Goal: Task Accomplishment & Management: Manage account settings

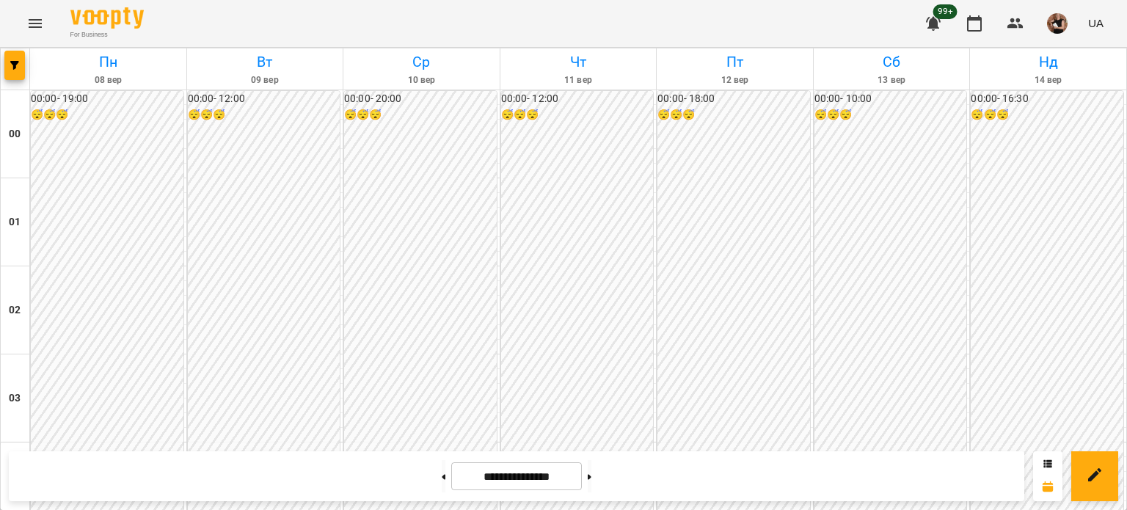
scroll to position [1468, 0]
click at [7, 65] on span "button" at bounding box center [14, 65] width 21 height 9
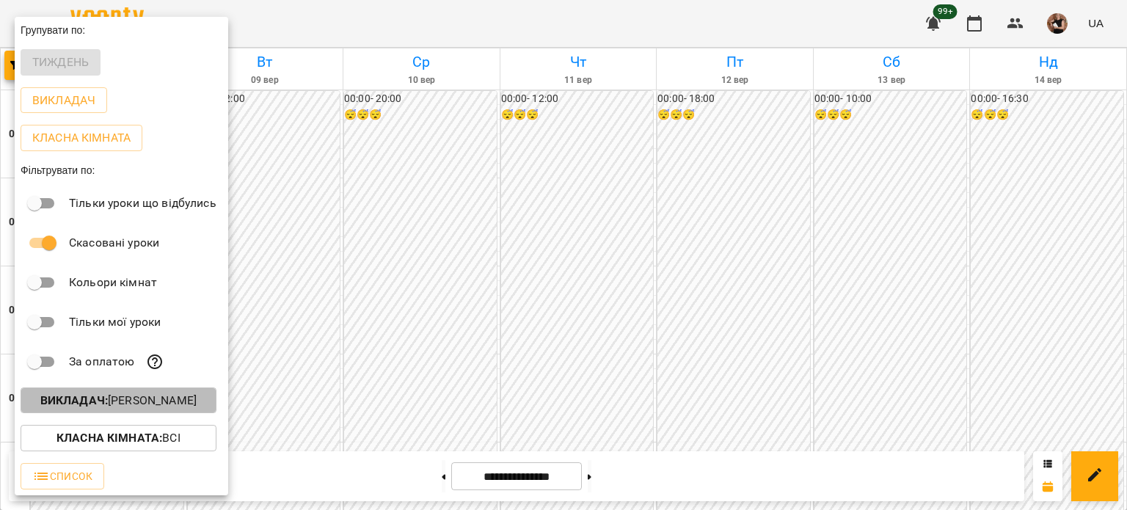
click at [167, 399] on p "Викладач : [PERSON_NAME]" at bounding box center [118, 401] width 156 height 18
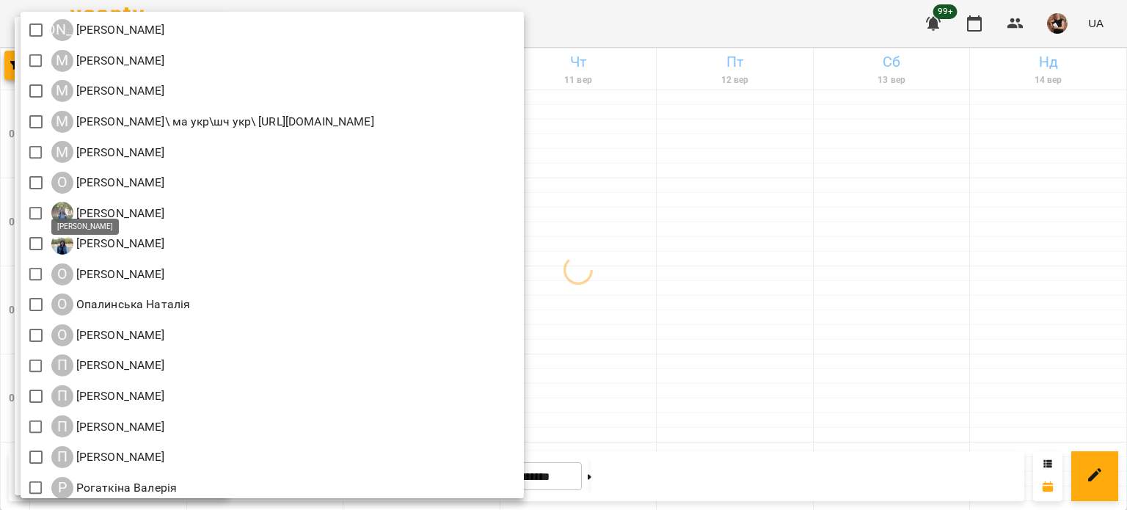
scroll to position [1394, 0]
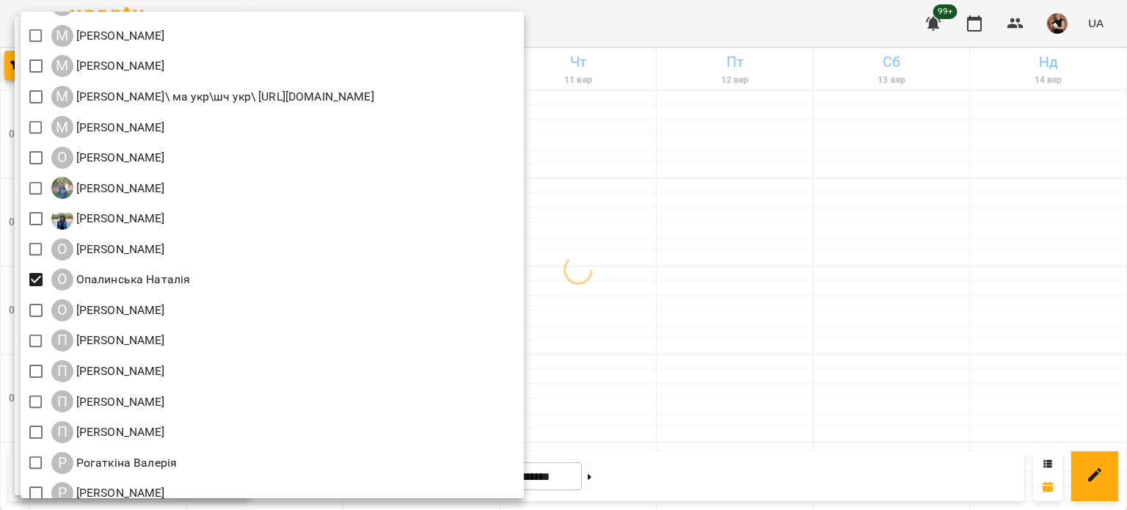
click at [826, 287] on div at bounding box center [563, 255] width 1127 height 510
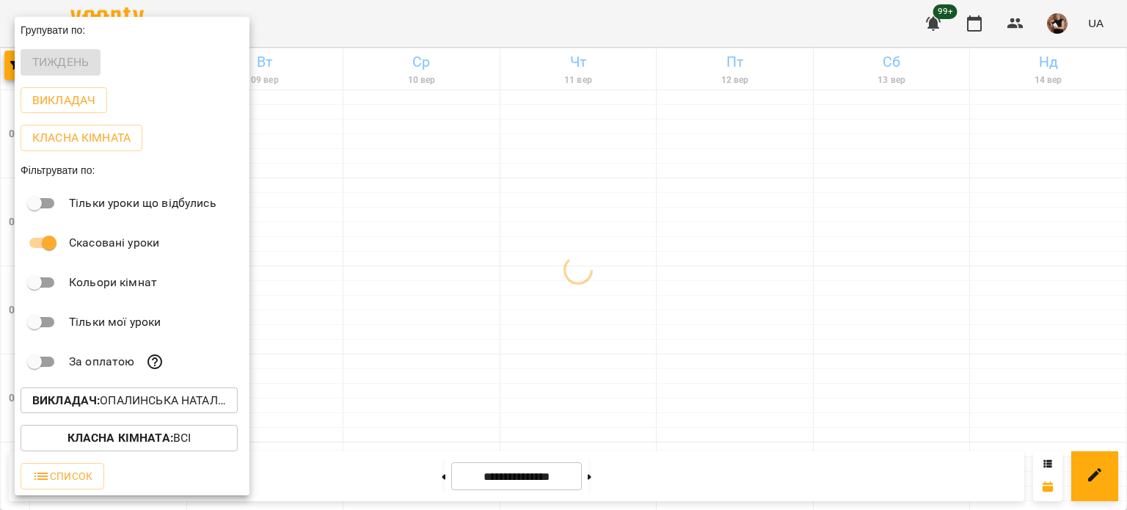
click at [751, 263] on div at bounding box center [563, 255] width 1127 height 510
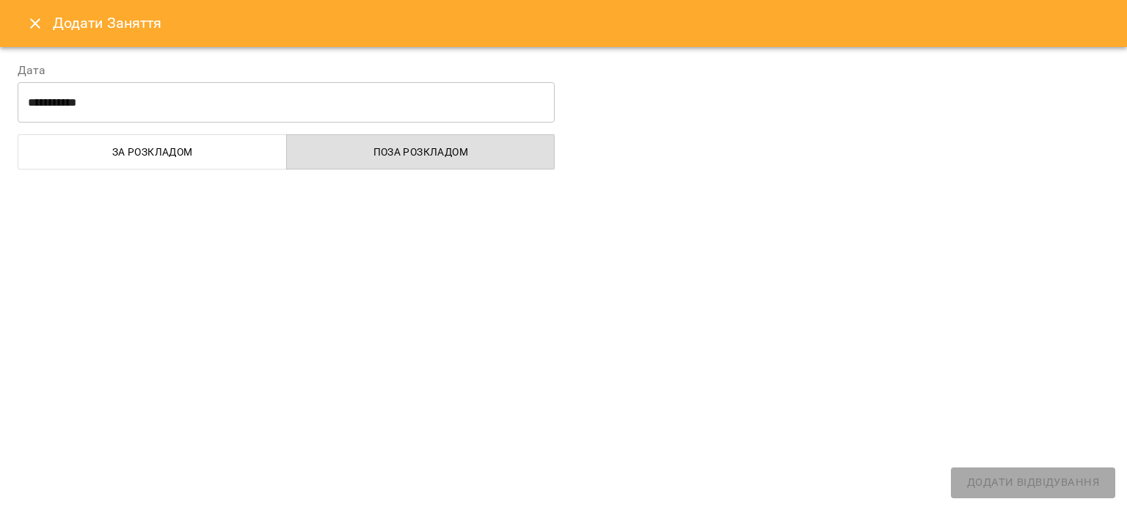
click at [32, 32] on icon "Close" at bounding box center [35, 24] width 18 height 18
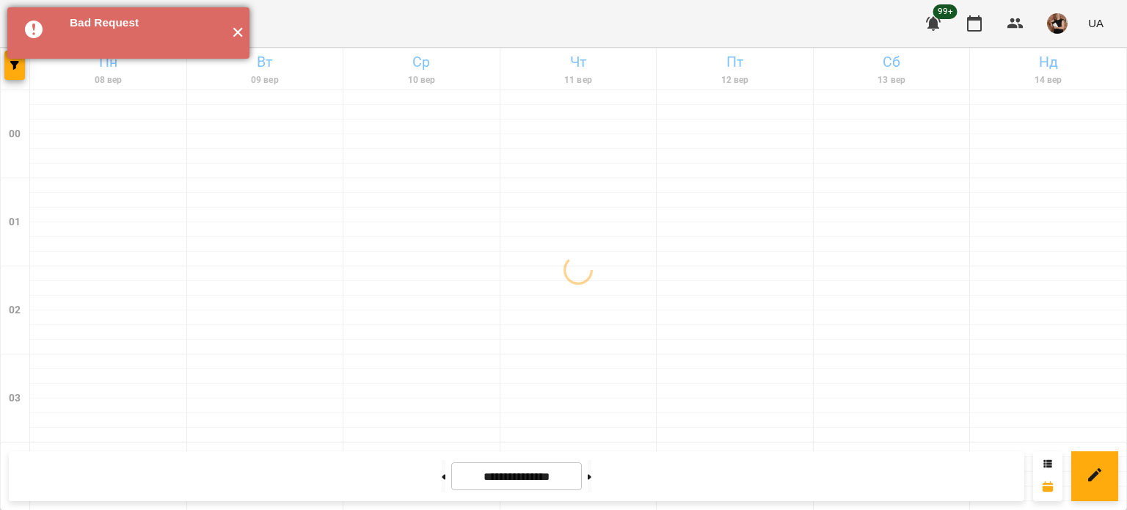
click at [238, 32] on button "✕" at bounding box center [237, 32] width 24 height 51
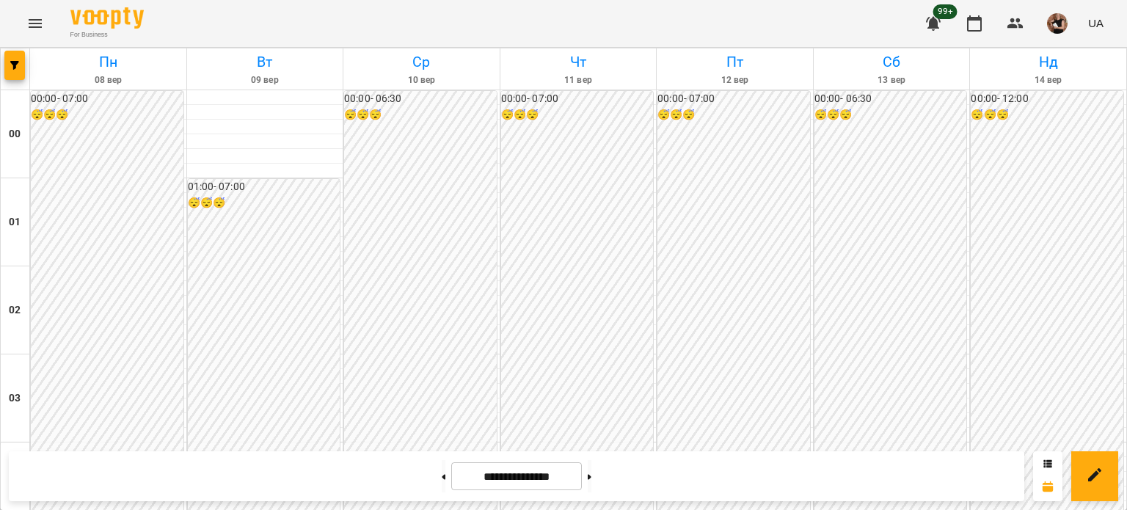
scroll to position [1686, 0]
click at [7, 65] on span "button" at bounding box center [14, 65] width 21 height 9
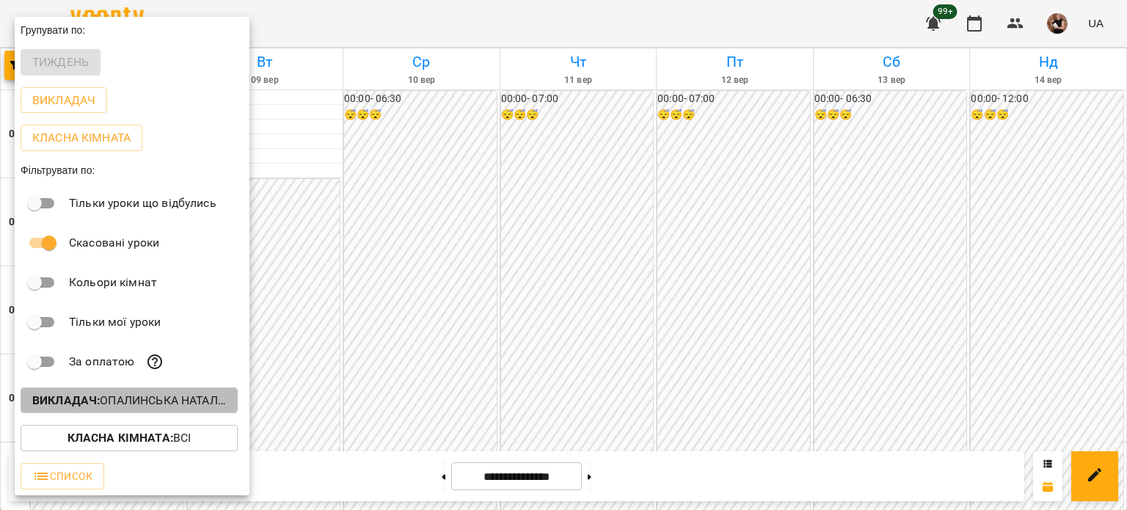
click at [197, 393] on button "Викладач : [PERSON_NAME]" at bounding box center [129, 400] width 217 height 26
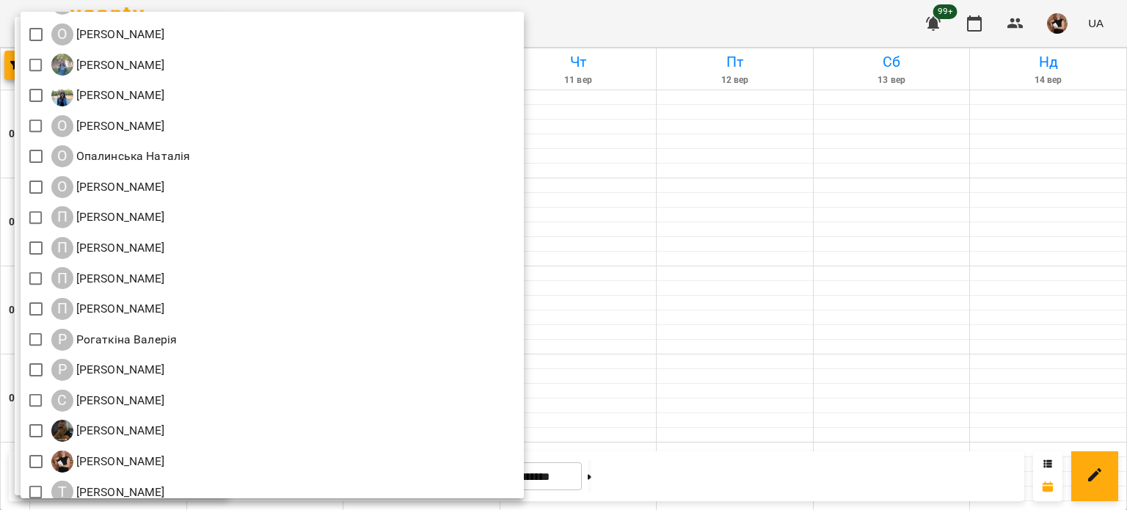
scroll to position [1541, 0]
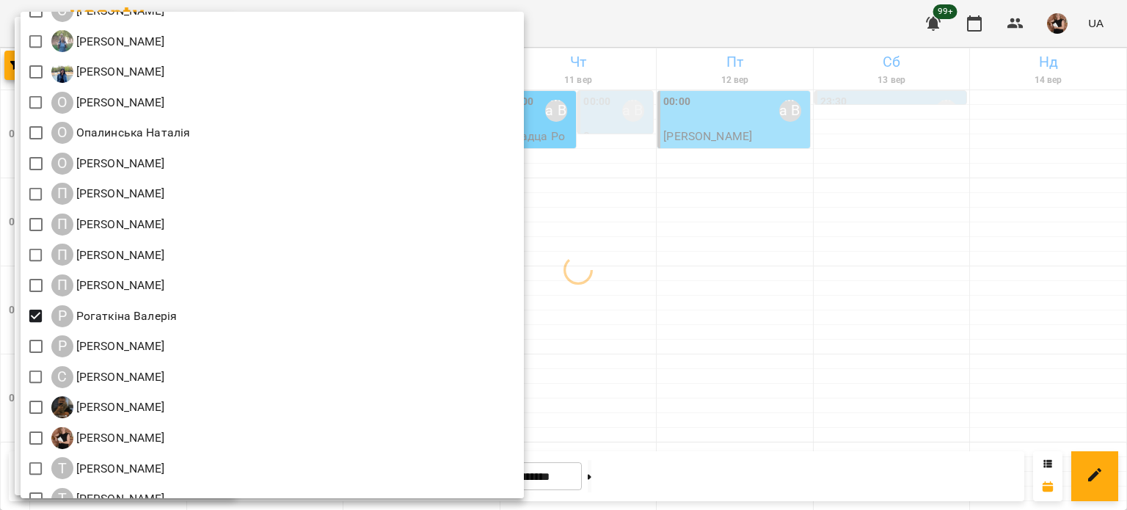
click at [848, 216] on div at bounding box center [563, 255] width 1127 height 510
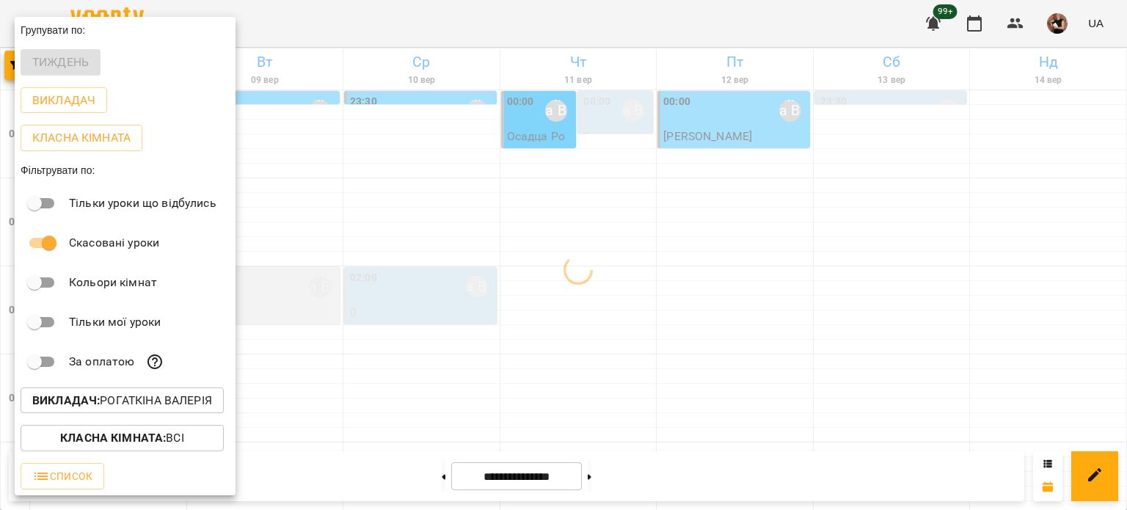
click at [848, 216] on div "Всі ДТ [PERSON_NAME]\укр.мов\шч \ма\укр мова\математика [URL][DOMAIN_NAME] ДТ […" at bounding box center [563, 255] width 1127 height 510
click at [848, 216] on div at bounding box center [563, 255] width 1127 height 510
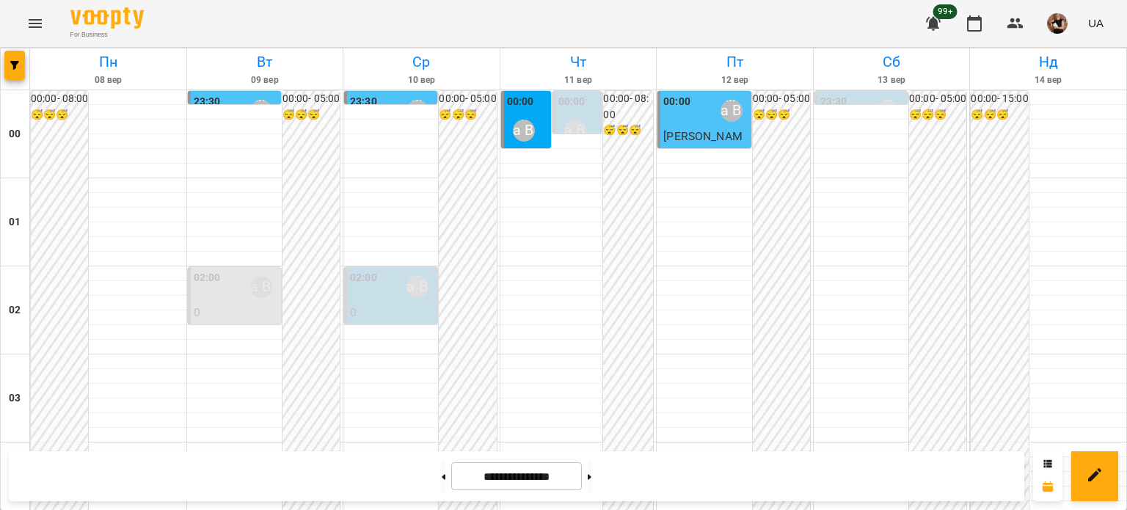
scroll to position [1392, 0]
click at [3, 62] on div at bounding box center [15, 68] width 29 height 41
click at [15, 62] on icon "button" at bounding box center [14, 65] width 9 height 9
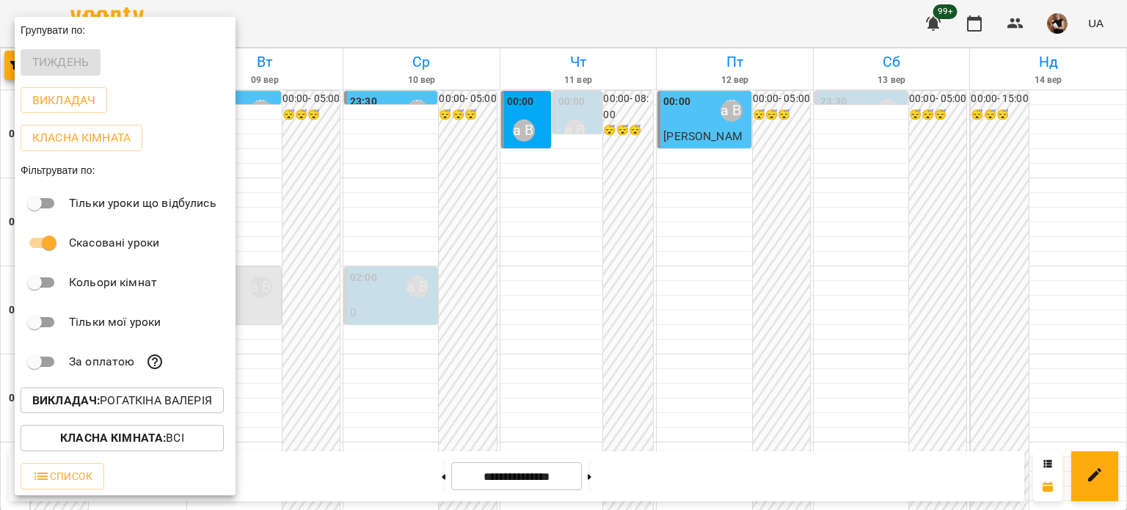
click at [178, 413] on button "Викладач : [PERSON_NAME]" at bounding box center [122, 400] width 203 height 26
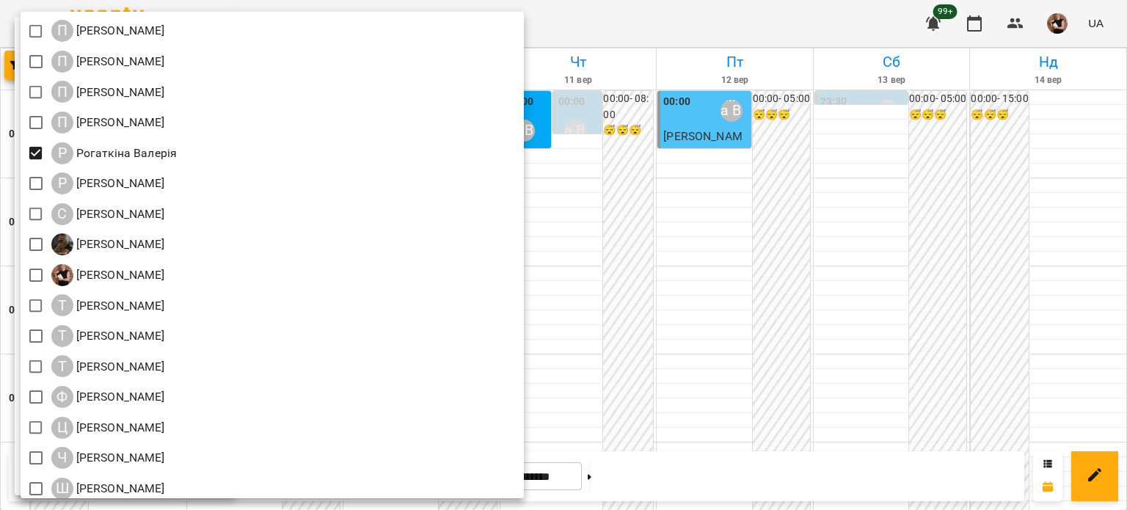
scroll to position [1712, 0]
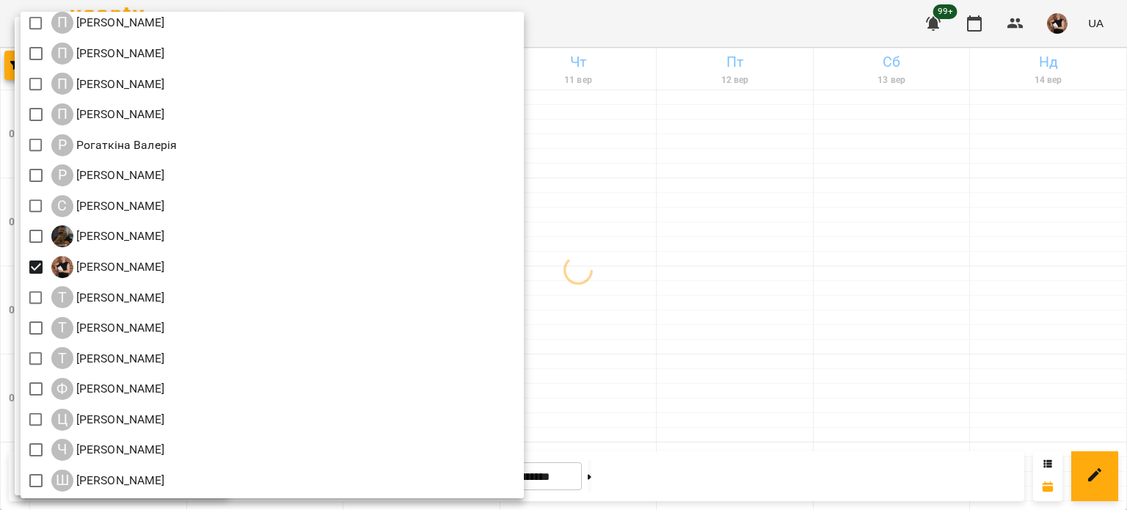
click at [825, 373] on div at bounding box center [563, 255] width 1127 height 510
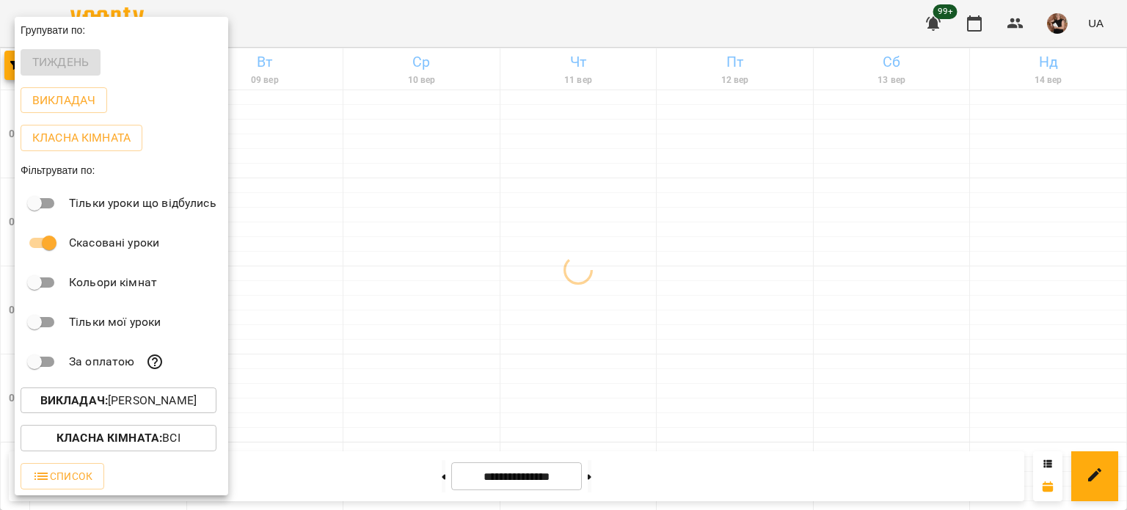
click at [825, 373] on div at bounding box center [563, 255] width 1127 height 510
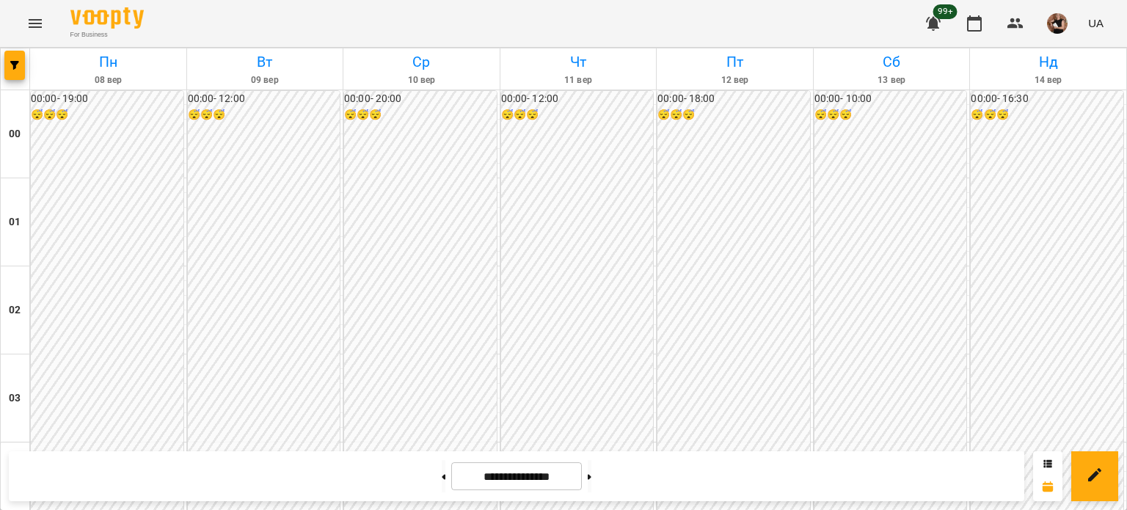
scroll to position [1245, 0]
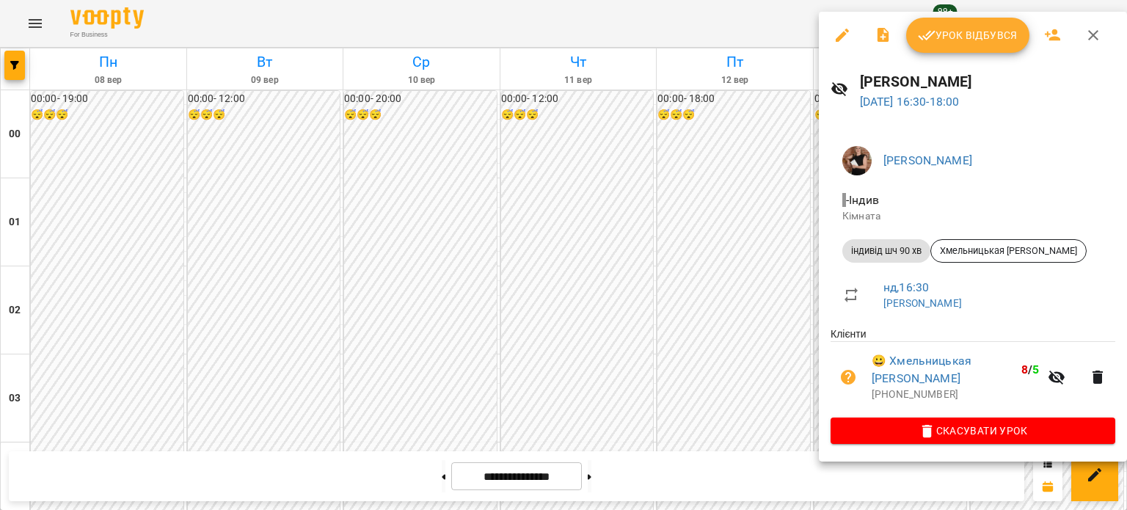
click at [947, 27] on span "Урок відбувся" at bounding box center [968, 35] width 100 height 18
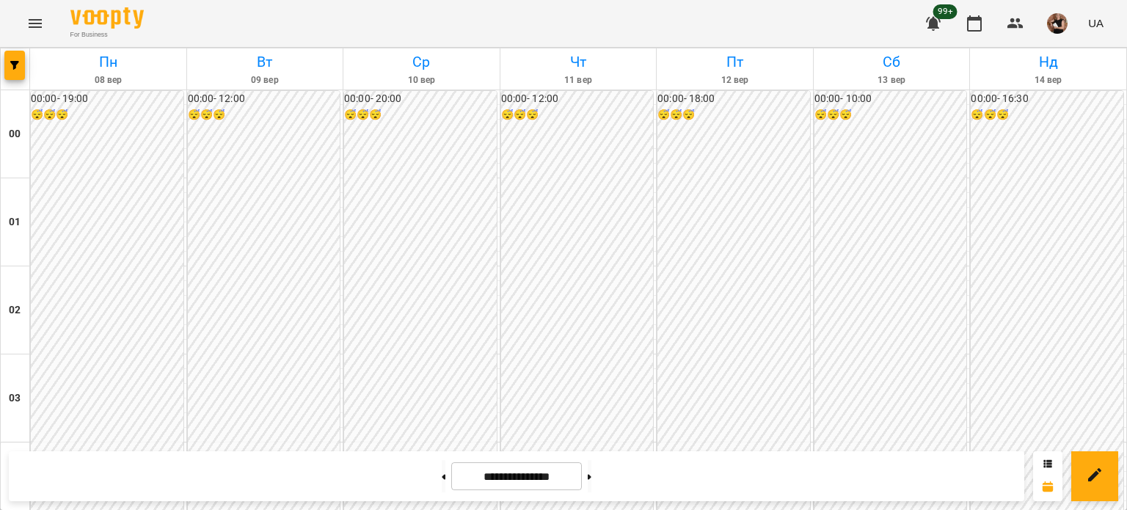
scroll to position [1759, 0]
